Goal: Task Accomplishment & Management: Use online tool/utility

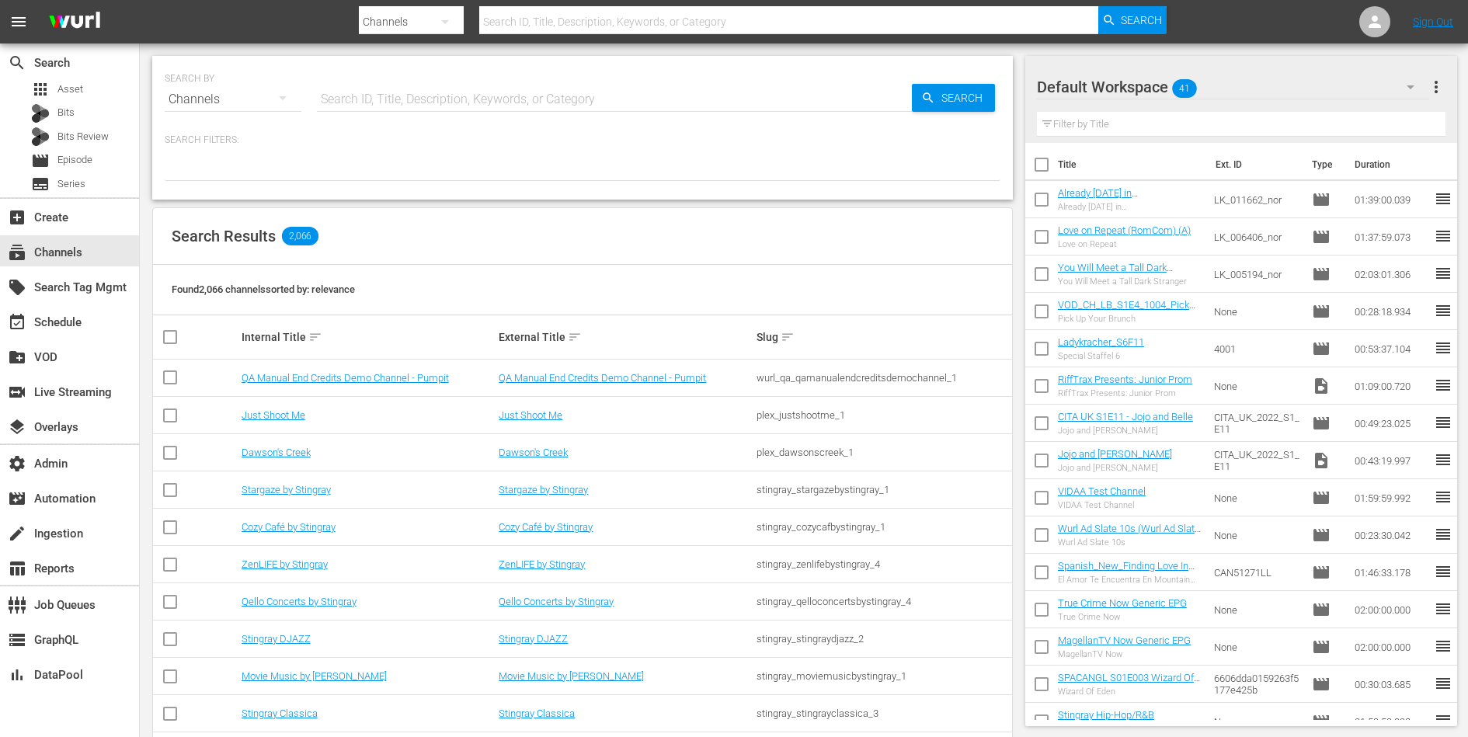
click at [383, 111] on hr at bounding box center [614, 111] width 595 height 1
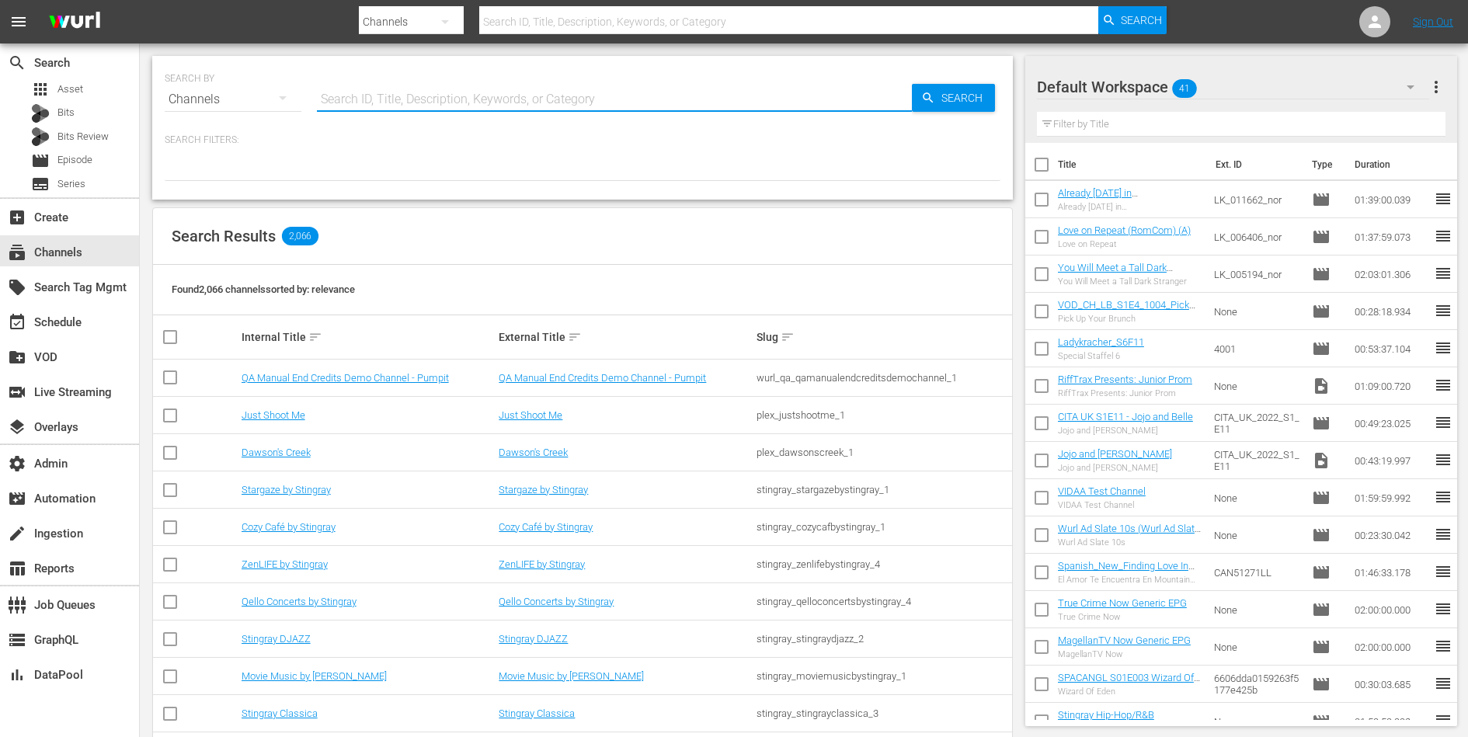
click at [391, 99] on input "text" at bounding box center [614, 99] width 595 height 37
type input "saving hope"
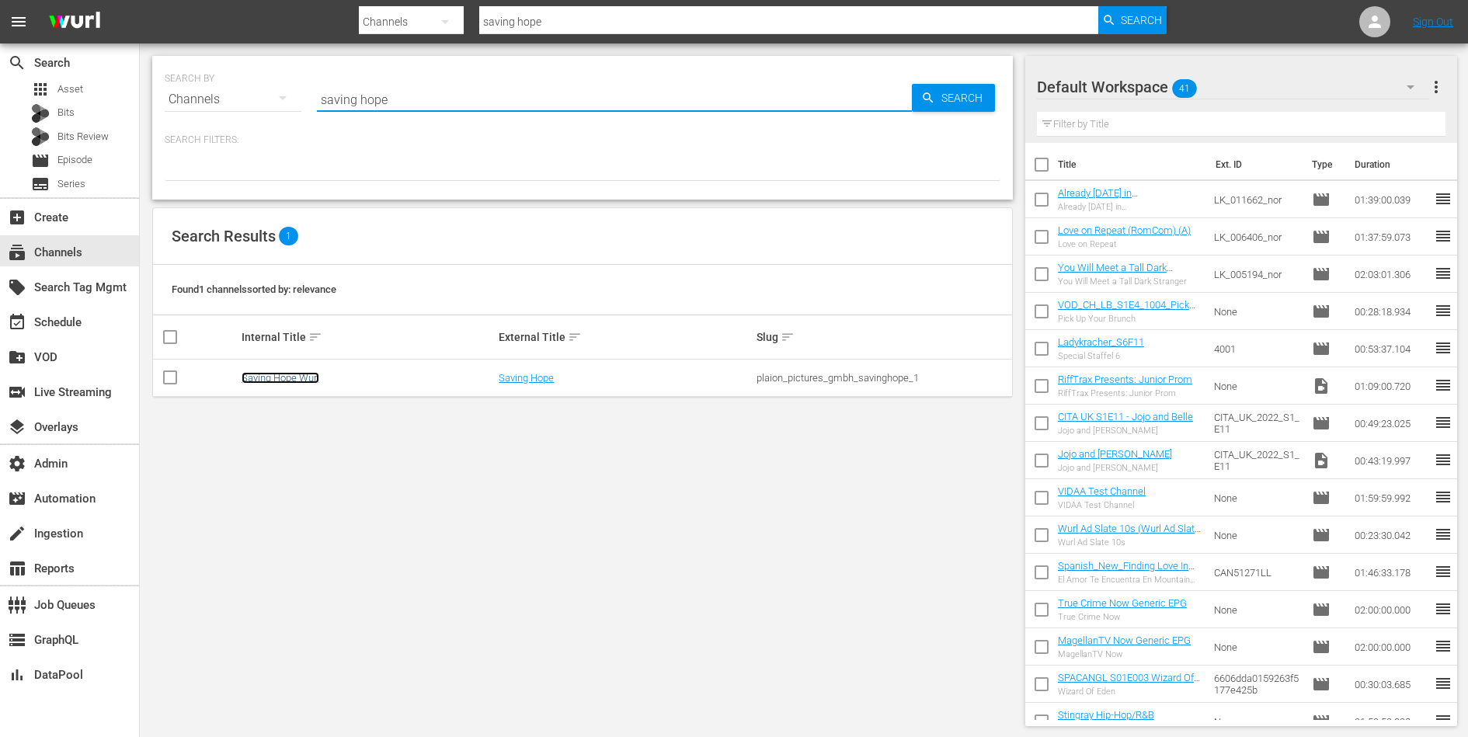
click at [266, 377] on link "Saving Hope Wurl" at bounding box center [281, 378] width 78 height 12
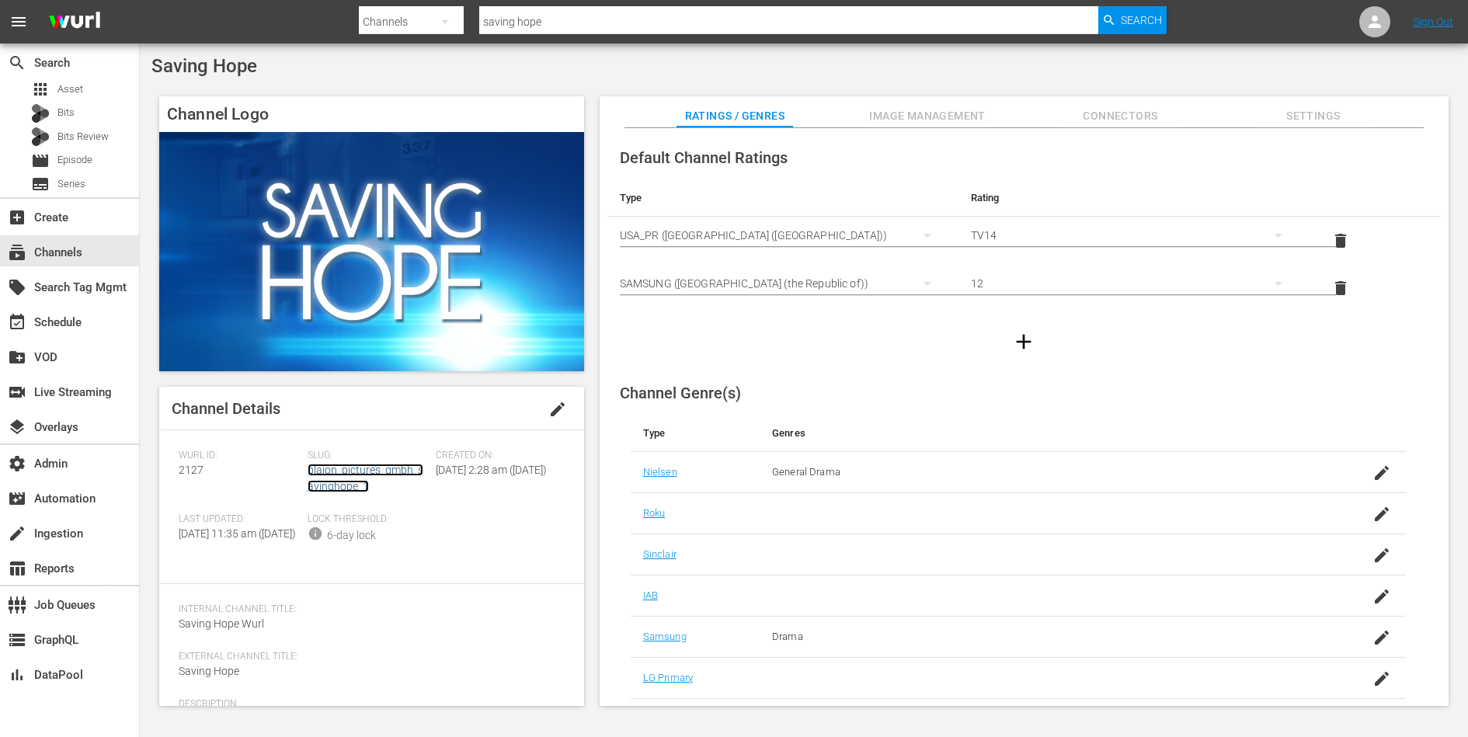
click at [348, 488] on link "plaion_pictures_gmbh_savinghope_1" at bounding box center [366, 478] width 116 height 29
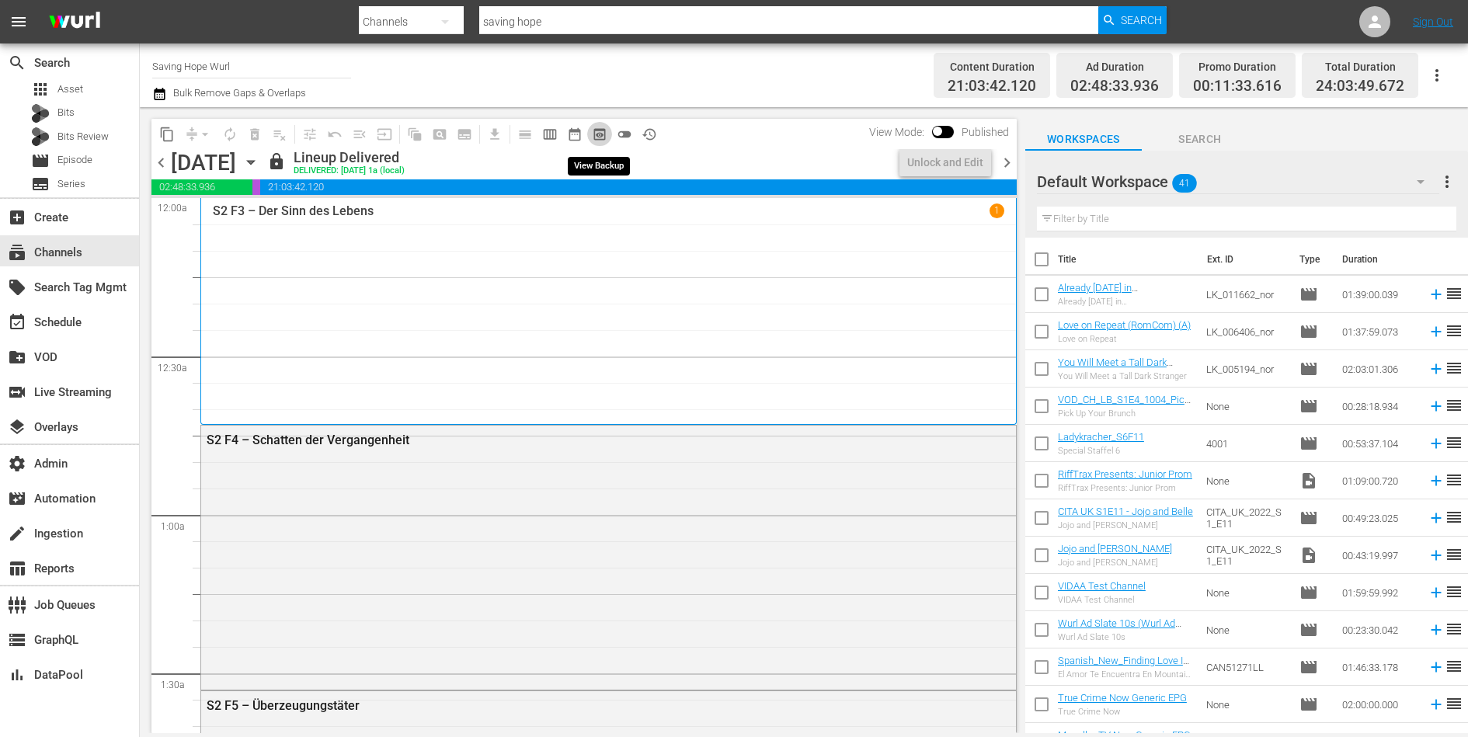
click at [602, 134] on span "preview_outlined" at bounding box center [600, 135] width 16 height 16
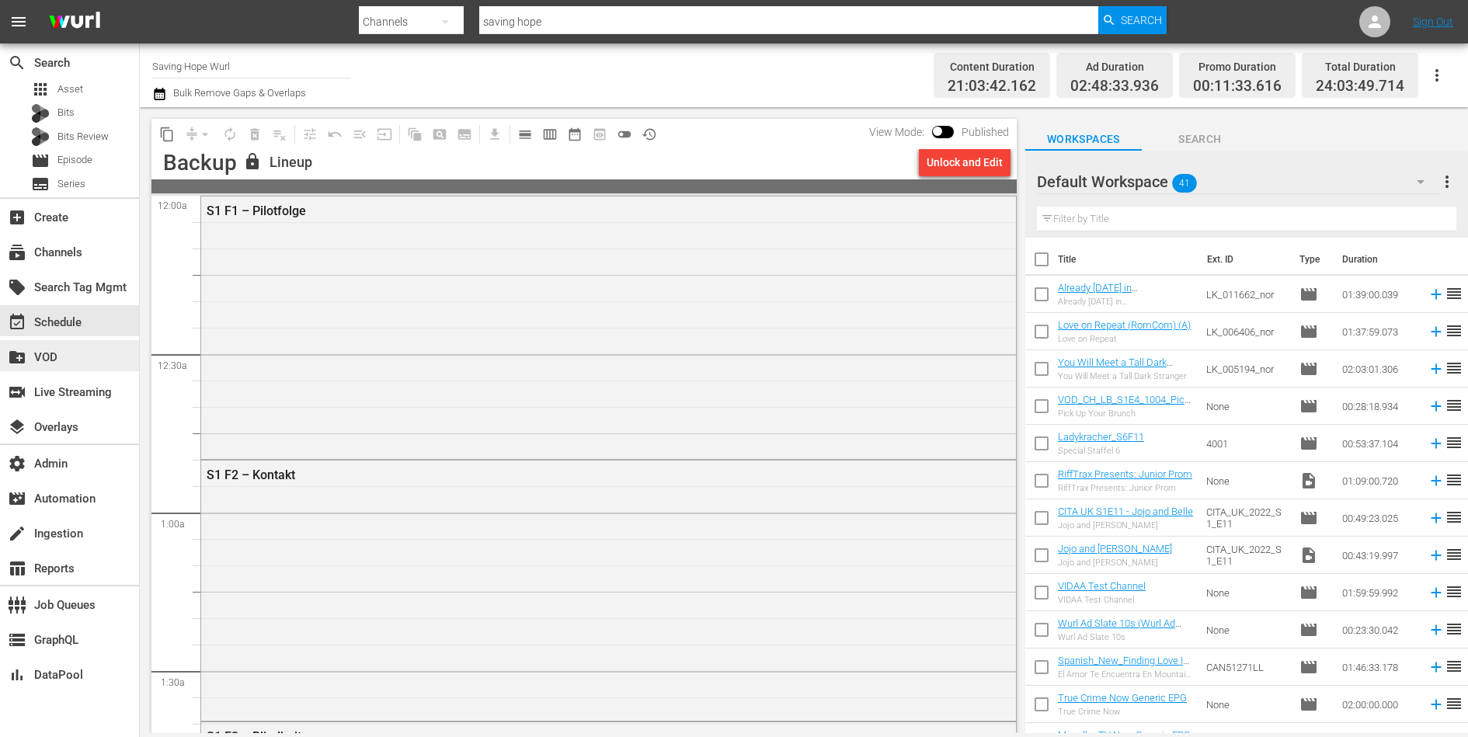
click at [71, 370] on div "create_new_folder VOD" at bounding box center [69, 355] width 139 height 31
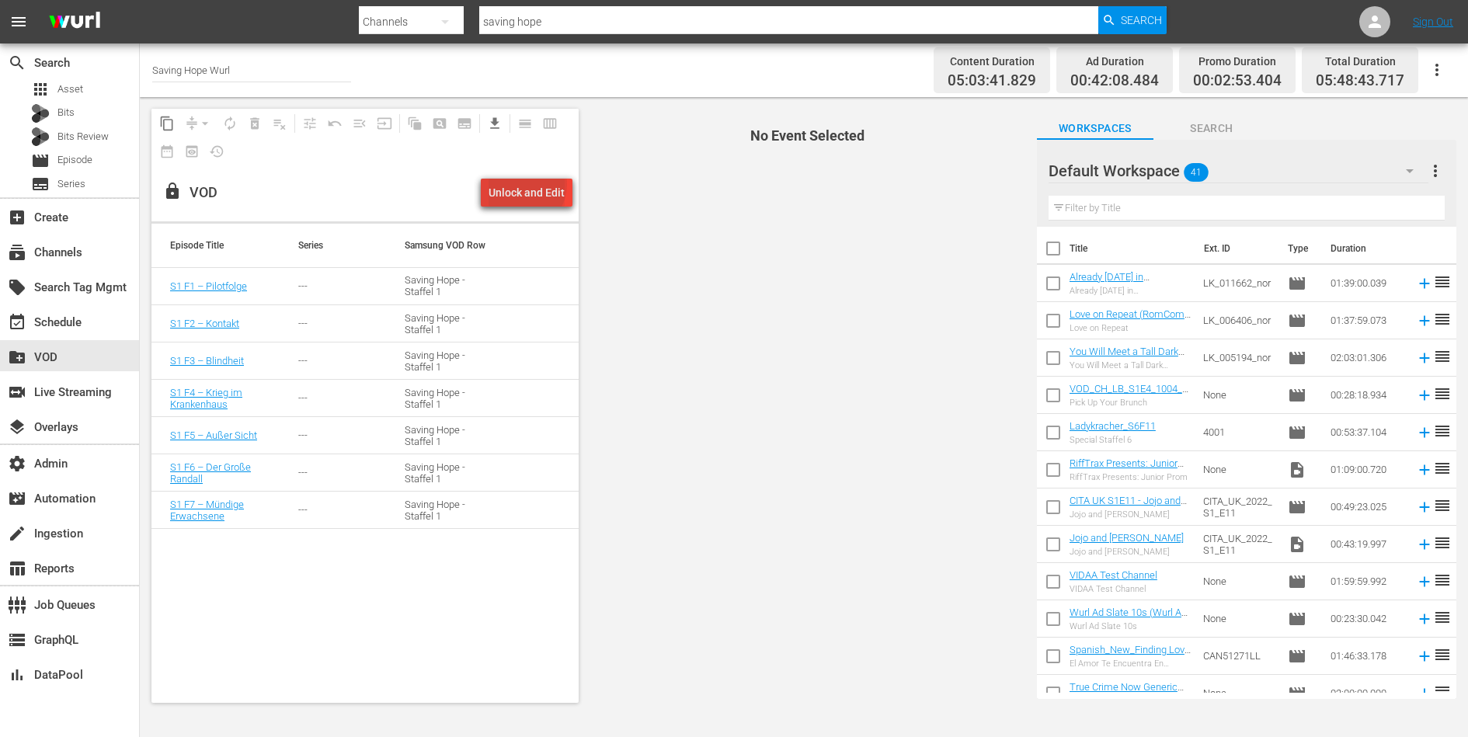
click at [530, 185] on div "Unlock and Edit" at bounding box center [527, 193] width 76 height 28
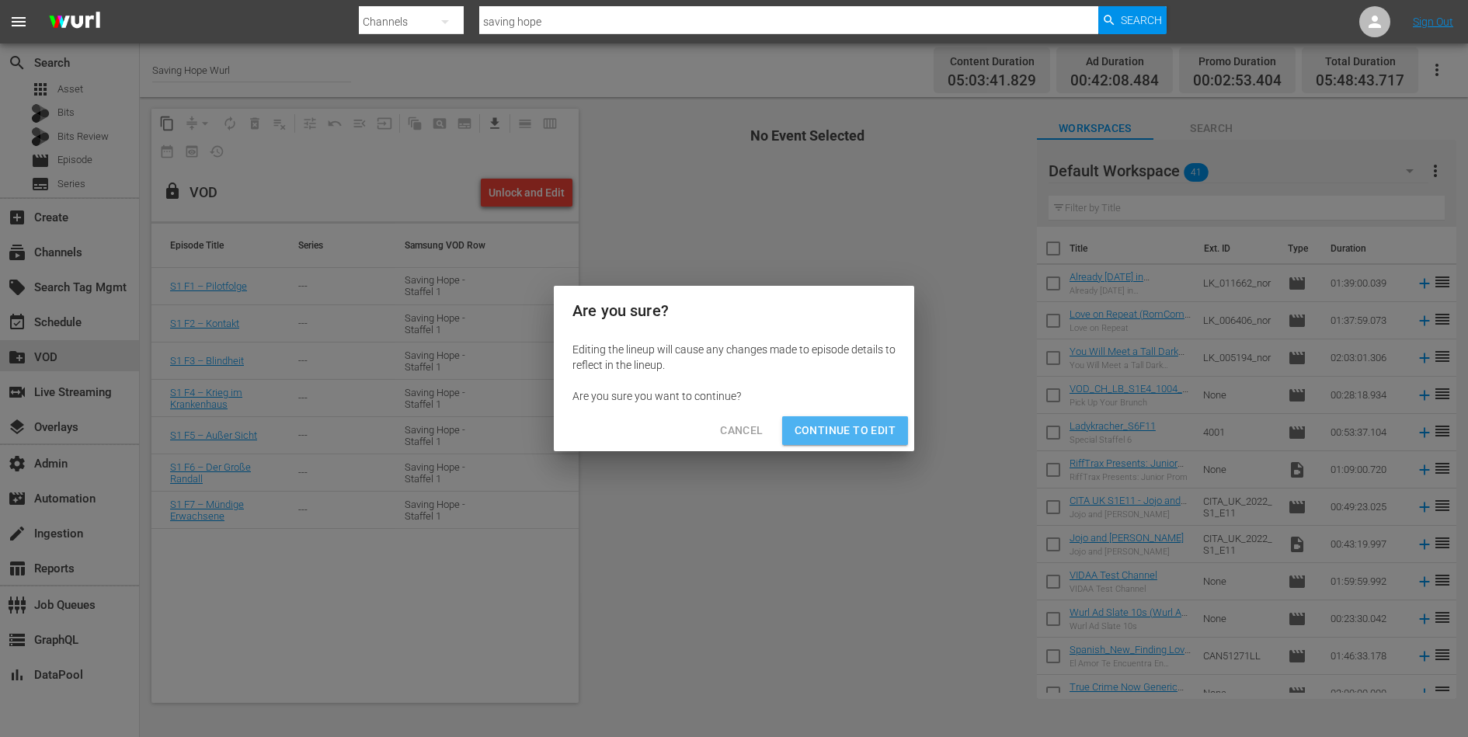
click at [856, 430] on span "Continue to Edit" at bounding box center [845, 430] width 101 height 19
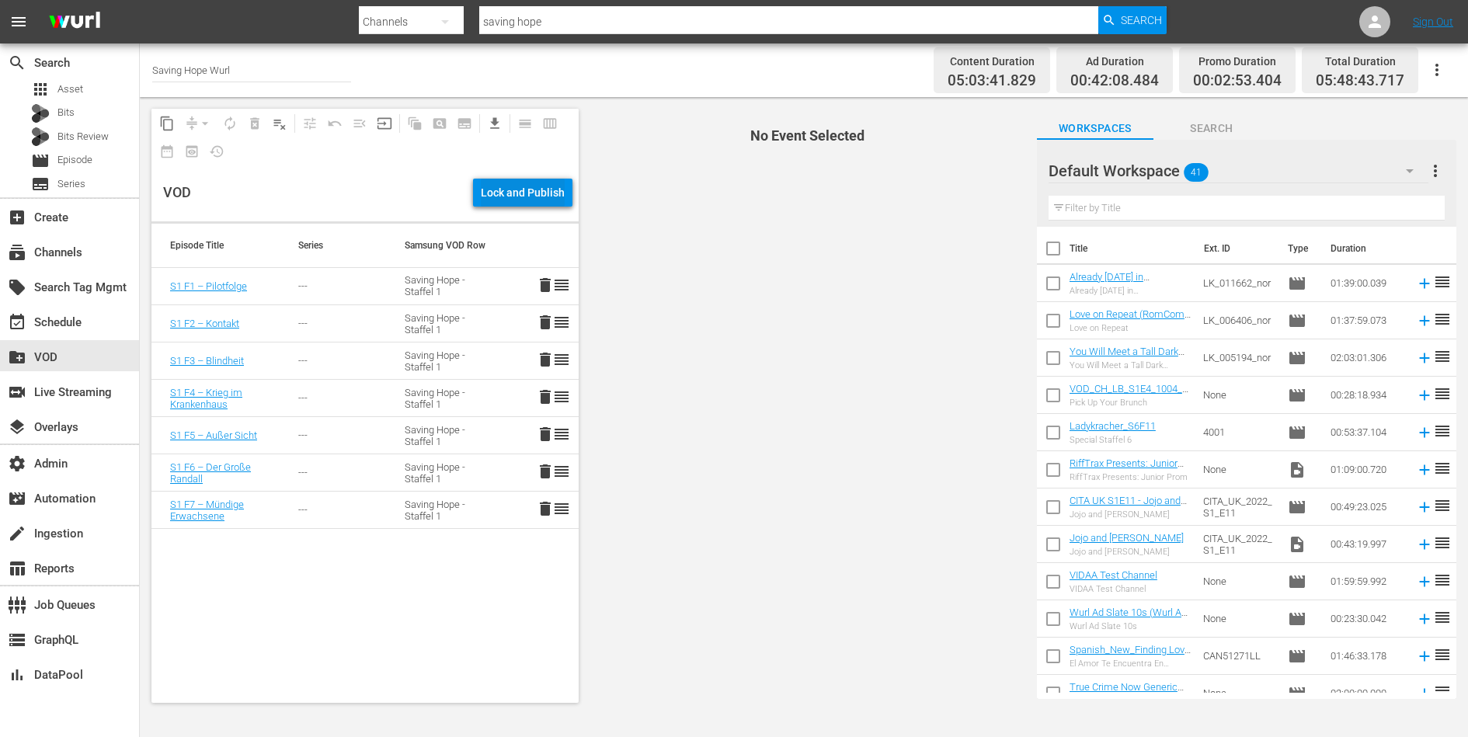
click at [538, 191] on div "Lock and Publish" at bounding box center [523, 193] width 84 height 28
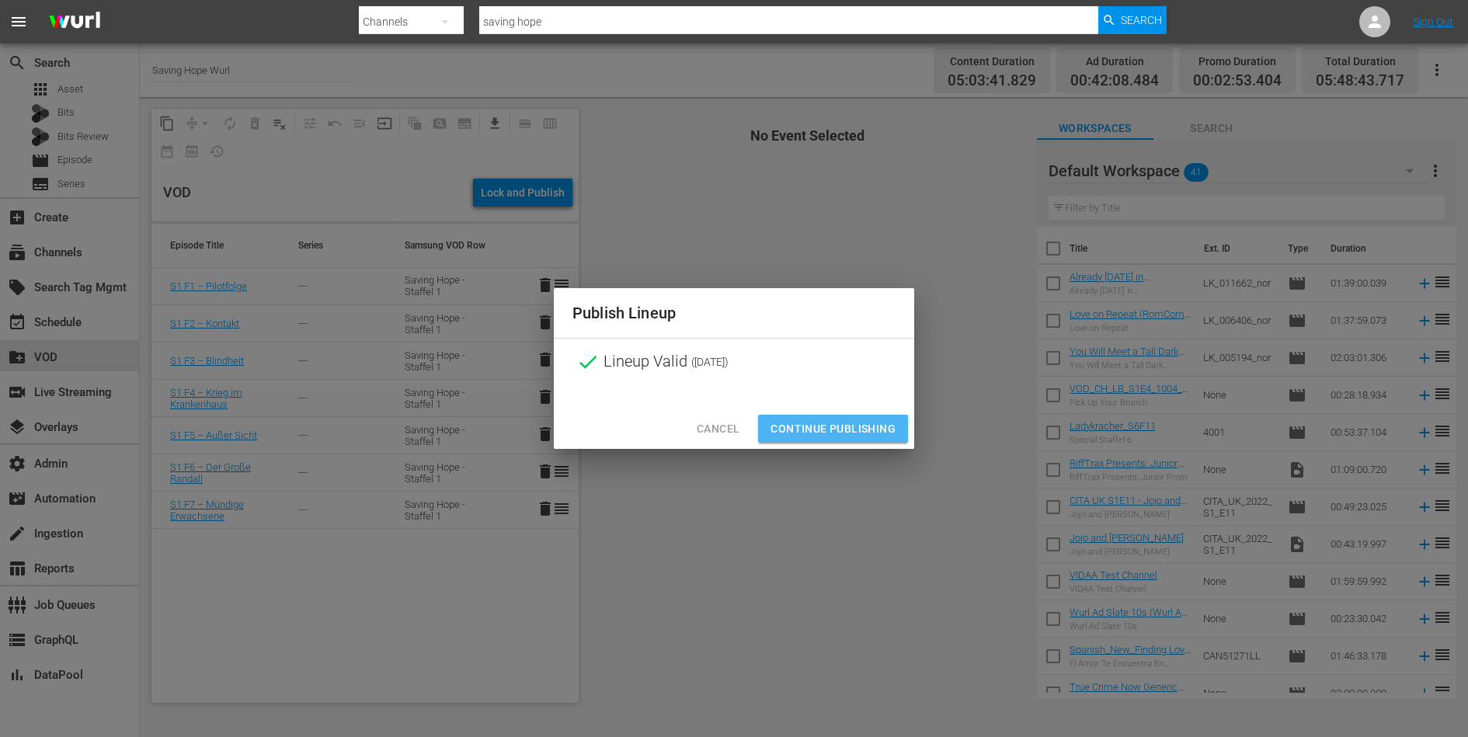
click at [837, 428] on span "Continue Publishing" at bounding box center [832, 428] width 125 height 19
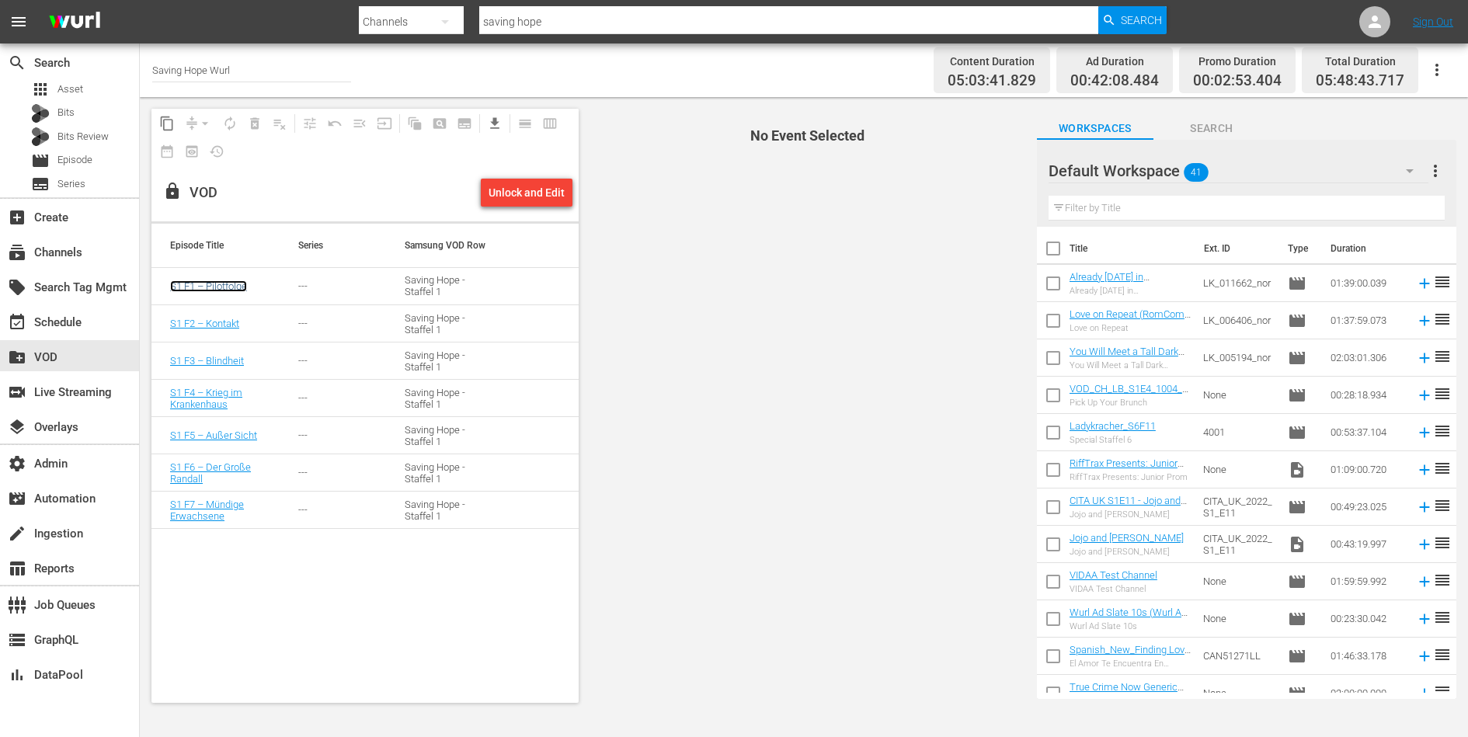
click at [223, 281] on link "S1 F1 – Pilotfolge" at bounding box center [208, 286] width 77 height 12
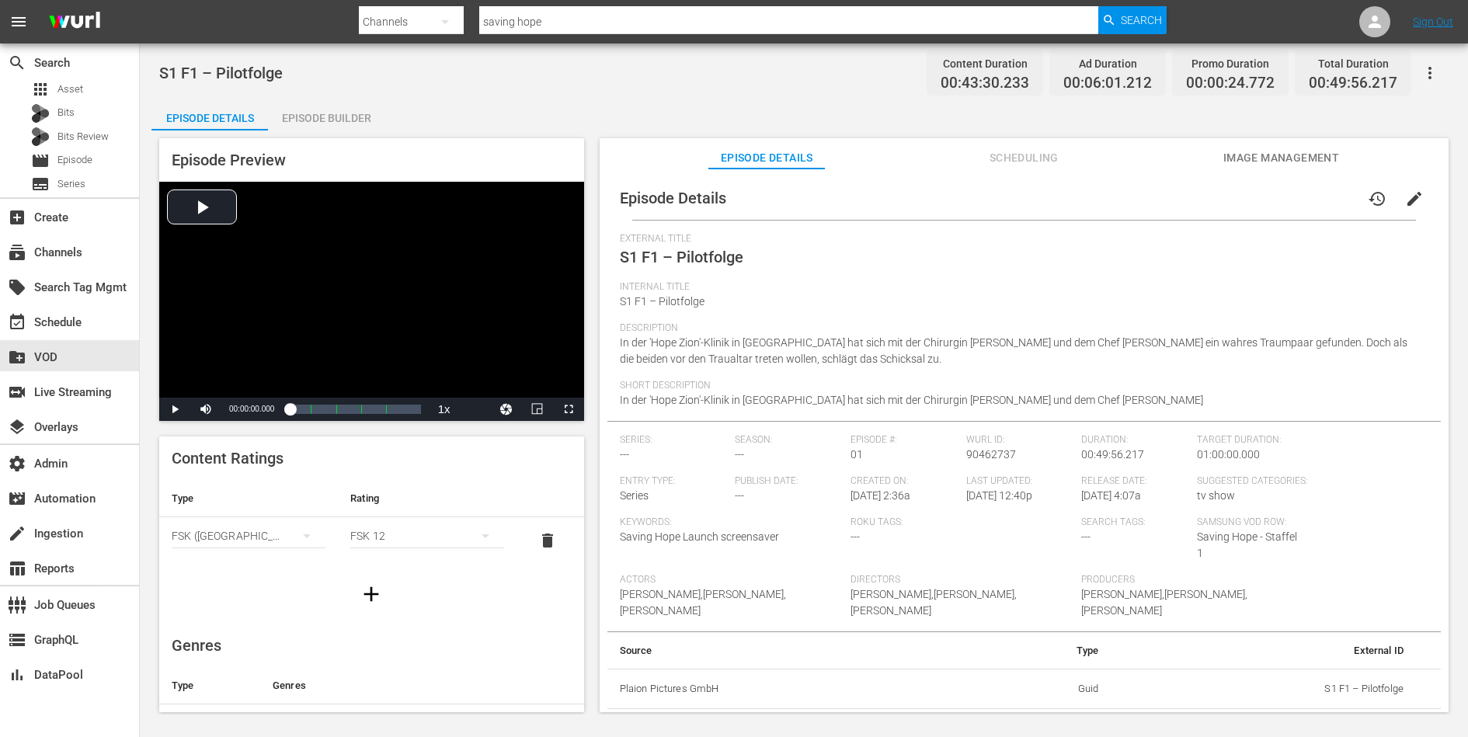
click at [1255, 167] on button "Image Management" at bounding box center [1281, 153] width 117 height 31
